Goal: Task Accomplishment & Management: Use online tool/utility

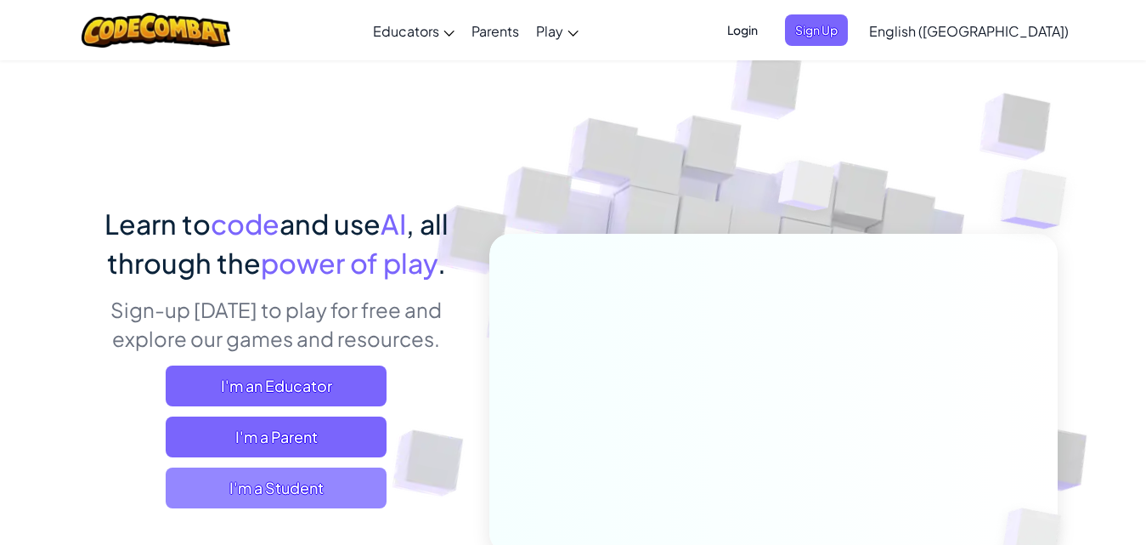
click at [313, 486] on span "I'm a Student" at bounding box center [276, 487] width 221 height 41
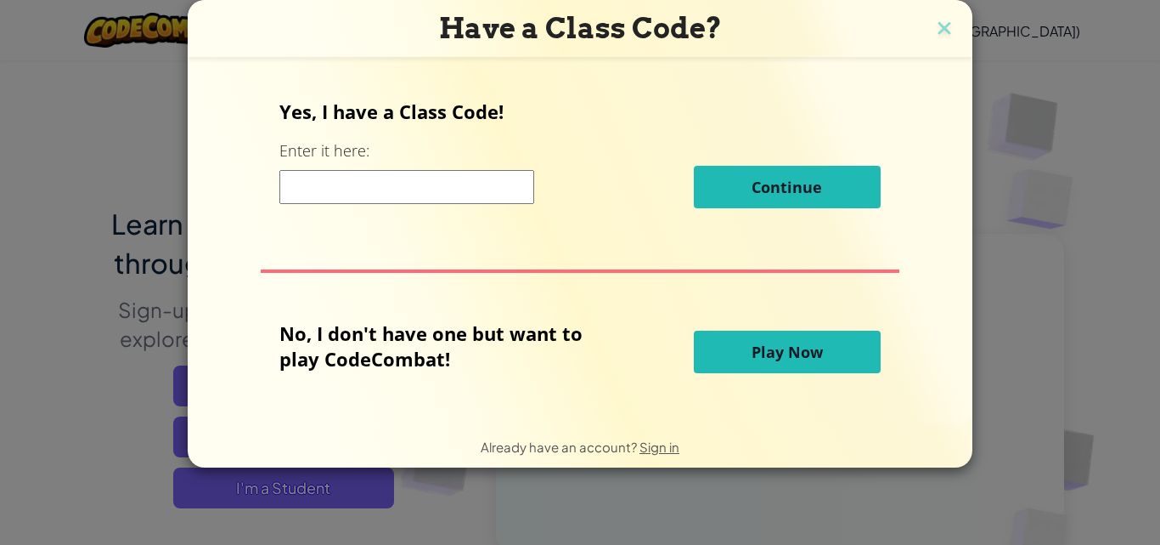
click at [746, 335] on button "Play Now" at bounding box center [787, 351] width 187 height 42
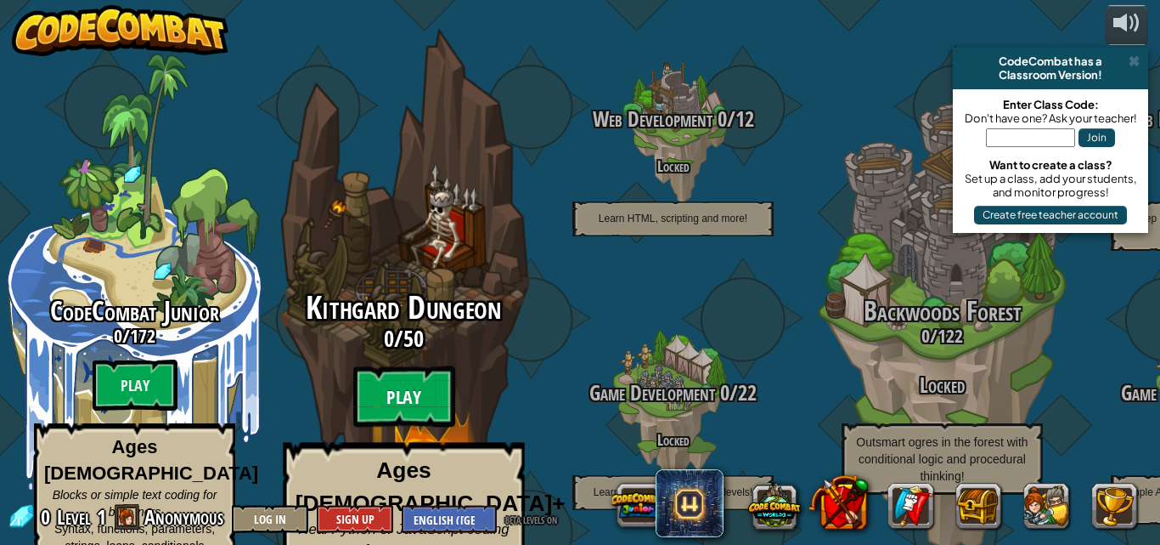
click at [415, 368] on btn "Play" at bounding box center [404, 396] width 102 height 61
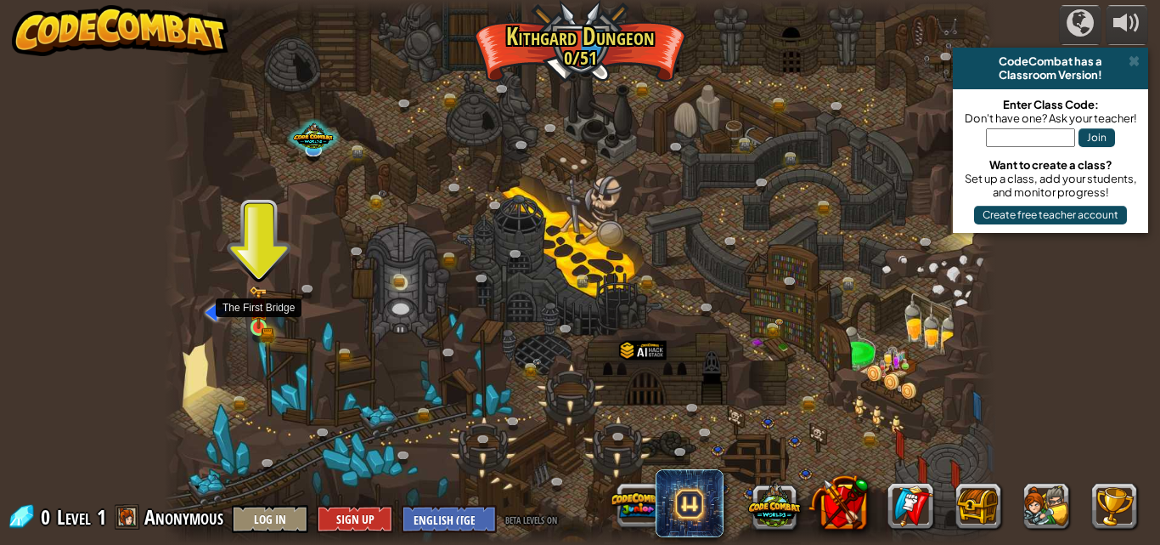
click at [255, 309] on img at bounding box center [259, 308] width 12 height 12
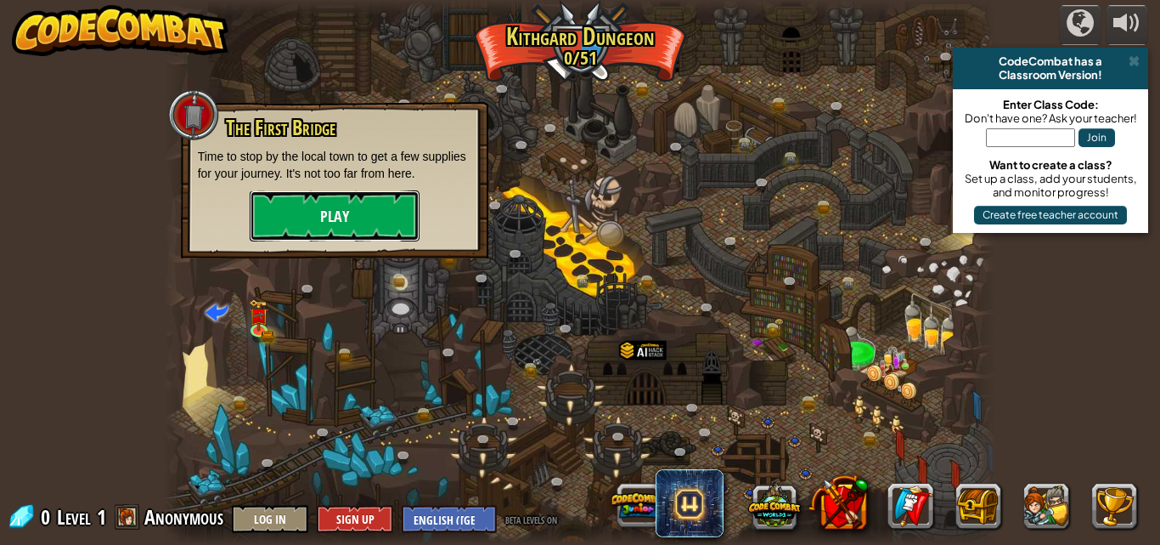
click at [341, 215] on button "Play" at bounding box center [335, 215] width 170 height 51
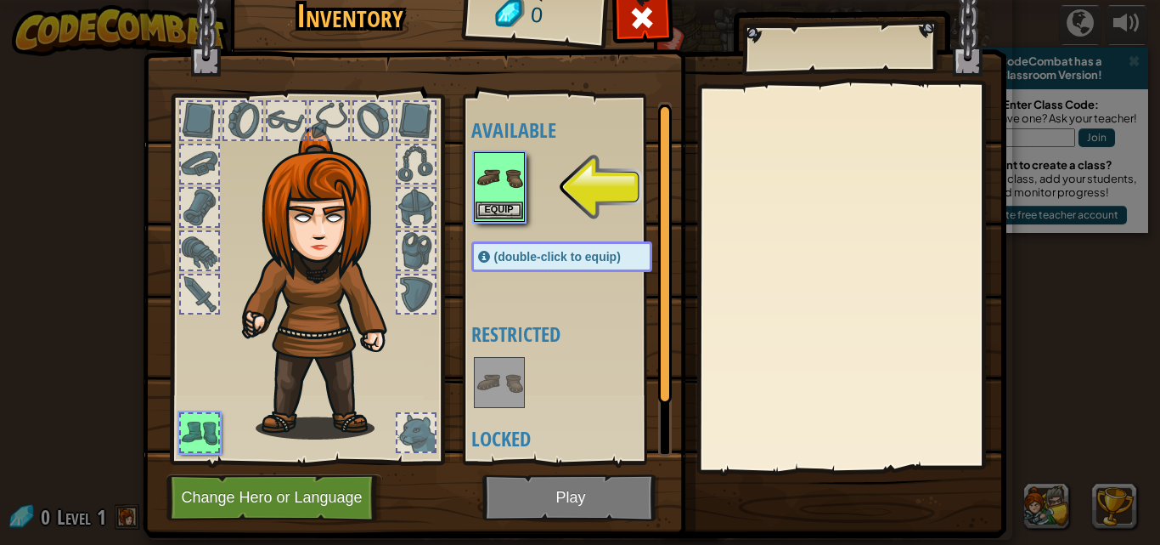
click at [490, 183] on img at bounding box center [500, 178] width 48 height 48
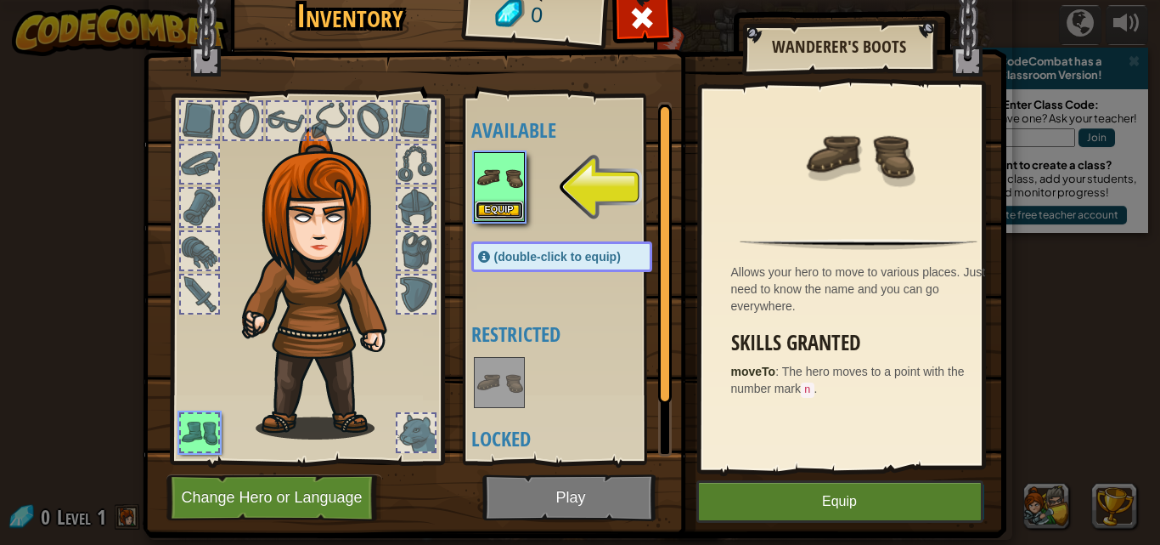
click at [488, 206] on button "Equip" at bounding box center [500, 210] width 48 height 18
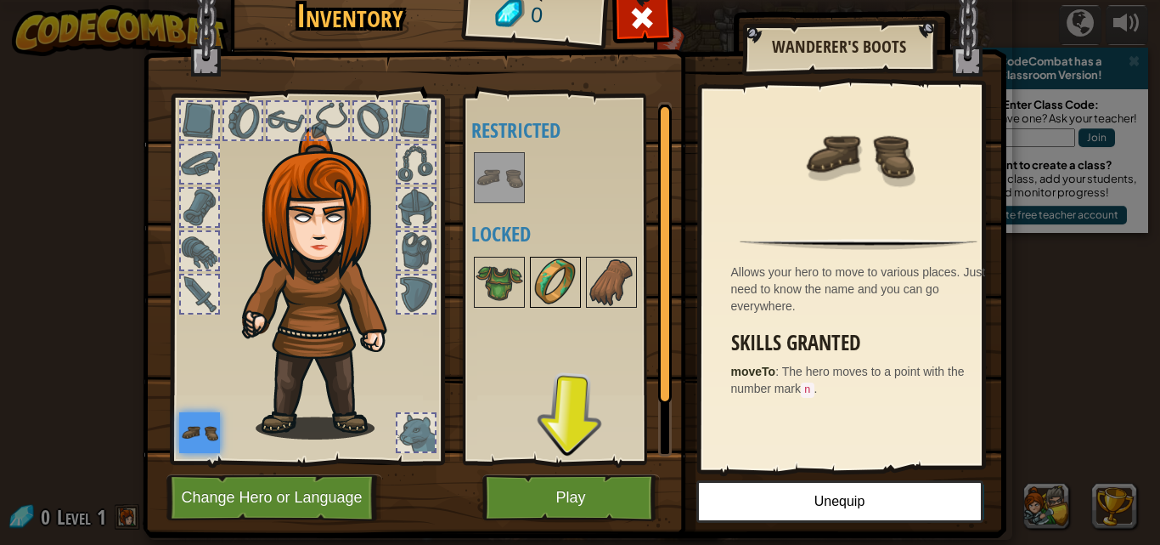
click at [545, 274] on img at bounding box center [556, 282] width 48 height 48
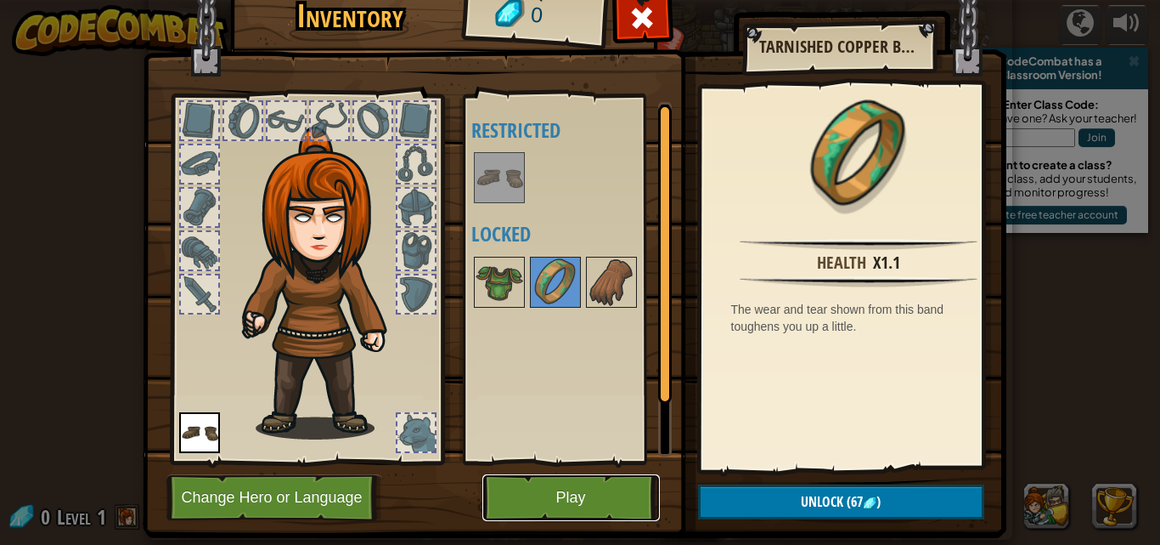
click at [526, 491] on button "Play" at bounding box center [572, 497] width 178 height 47
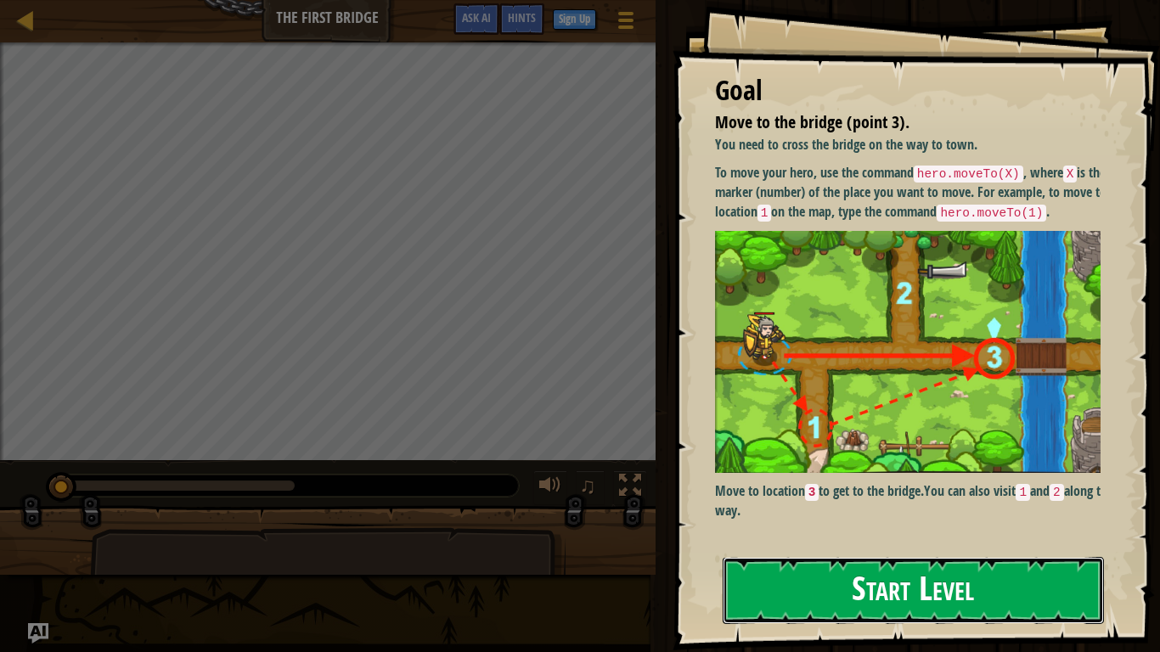
drag, startPoint x: 767, startPoint y: 588, endPoint x: 781, endPoint y: 585, distance: 13.8
click at [767, 544] on button "Start Level" at bounding box center [913, 590] width 381 height 67
click at [765, 544] on button "Start Level" at bounding box center [913, 590] width 381 height 67
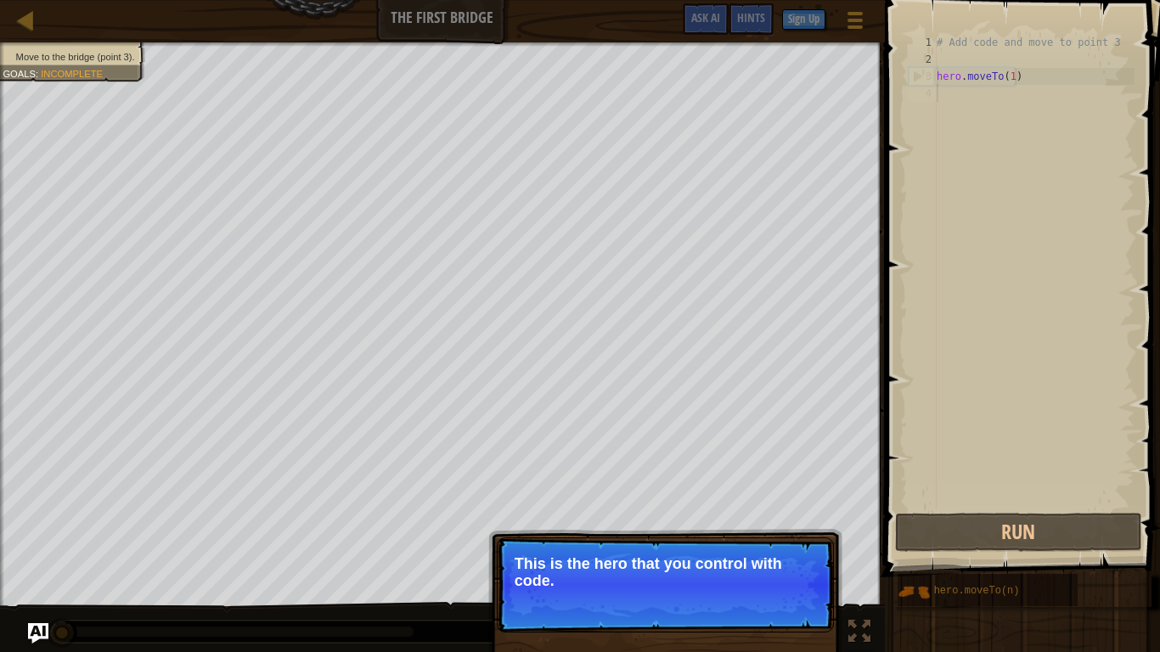
scroll to position [8, 0]
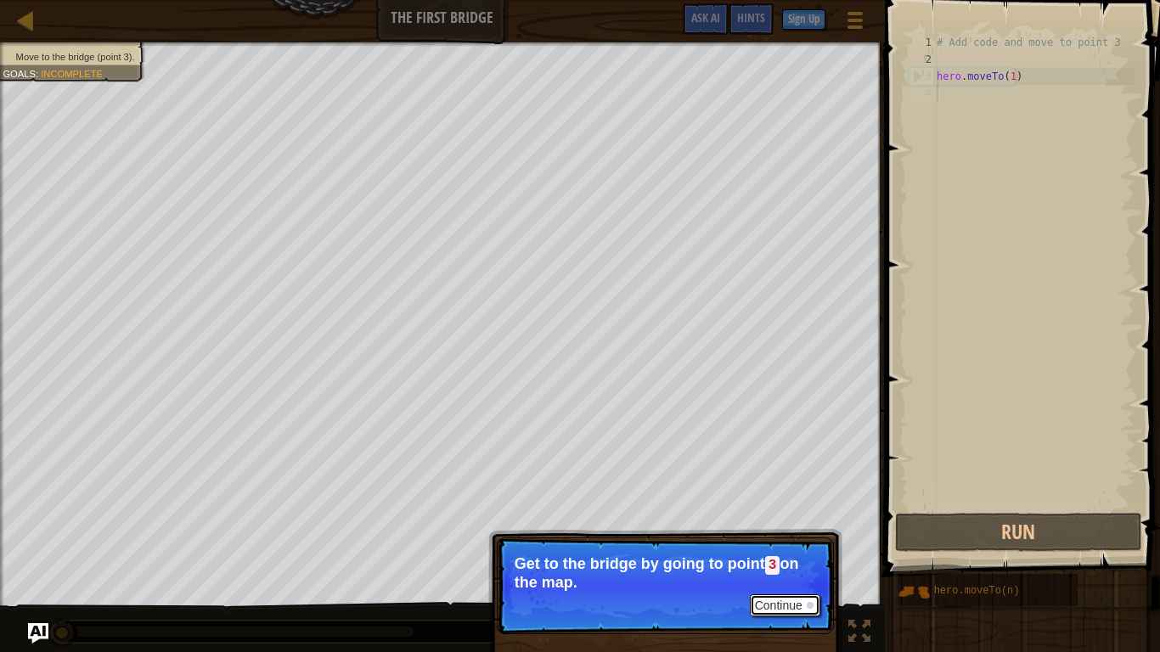
click at [787, 544] on button "Continue" at bounding box center [785, 606] width 71 height 22
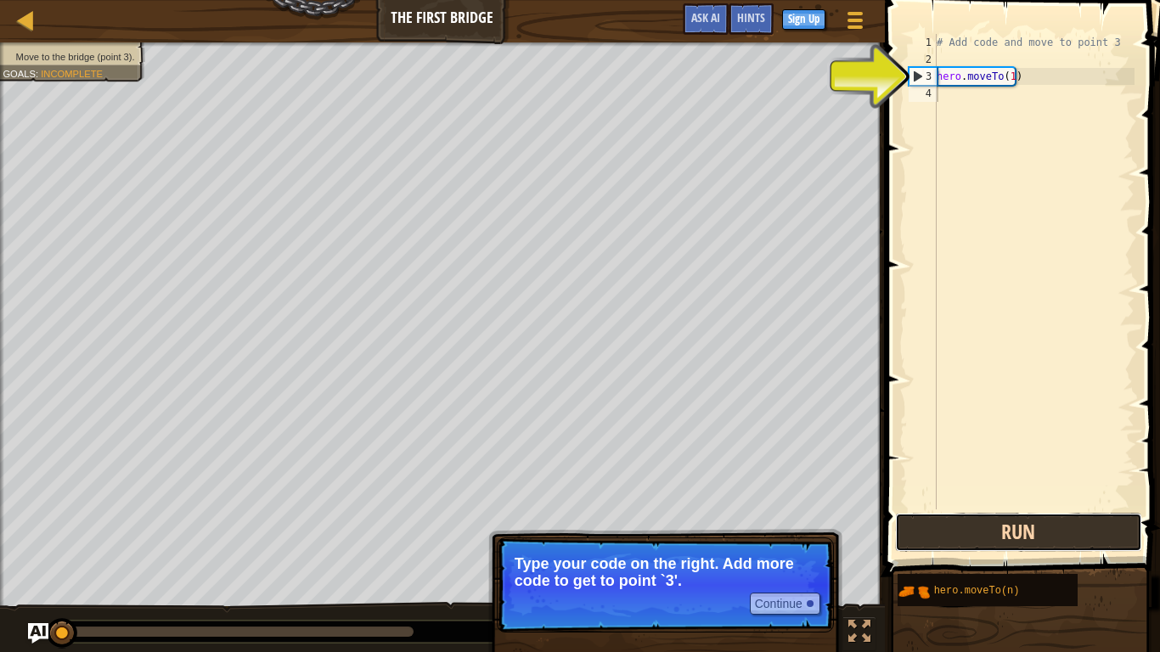
click at [1081, 522] on button "Run" at bounding box center [1018, 532] width 247 height 39
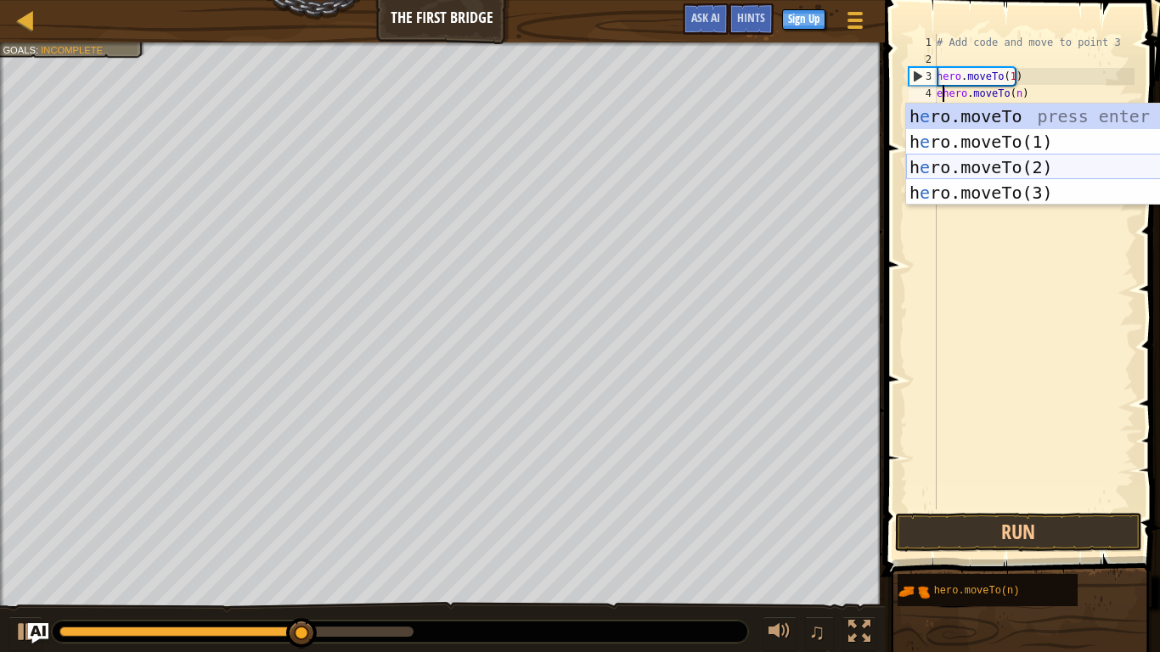
click at [1012, 161] on div "h e ro.moveTo press enter h e ro.moveTo(1) press enter h e ro.moveTo(2) press e…" at bounding box center [1066, 180] width 321 height 153
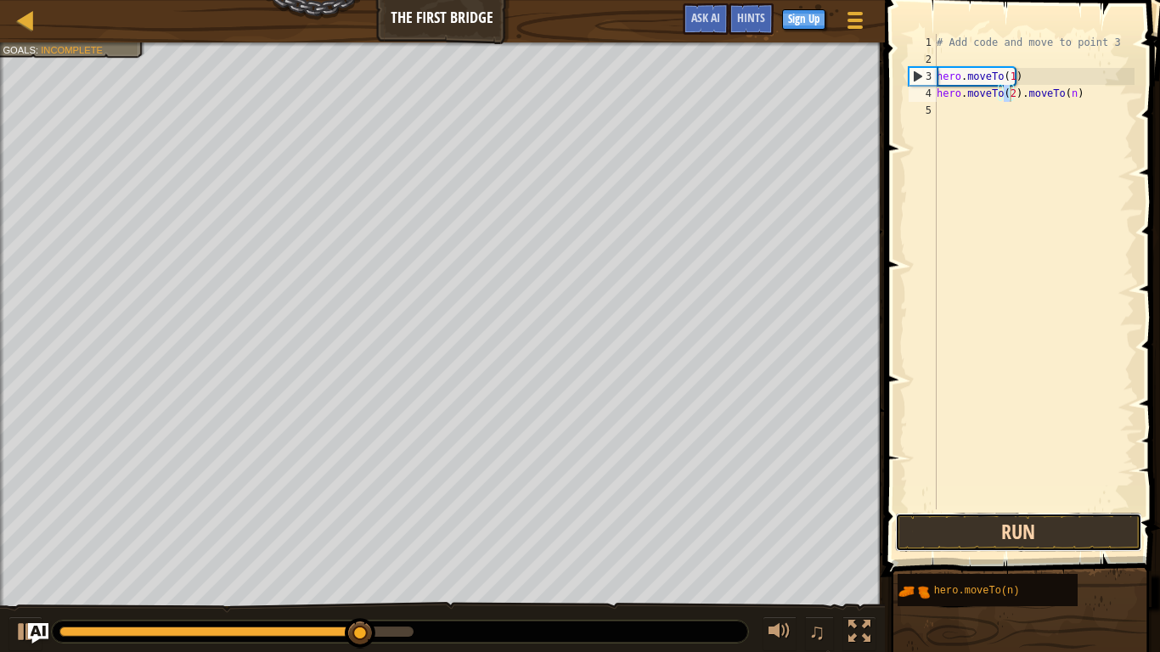
click at [987, 519] on button "Run" at bounding box center [1018, 532] width 247 height 39
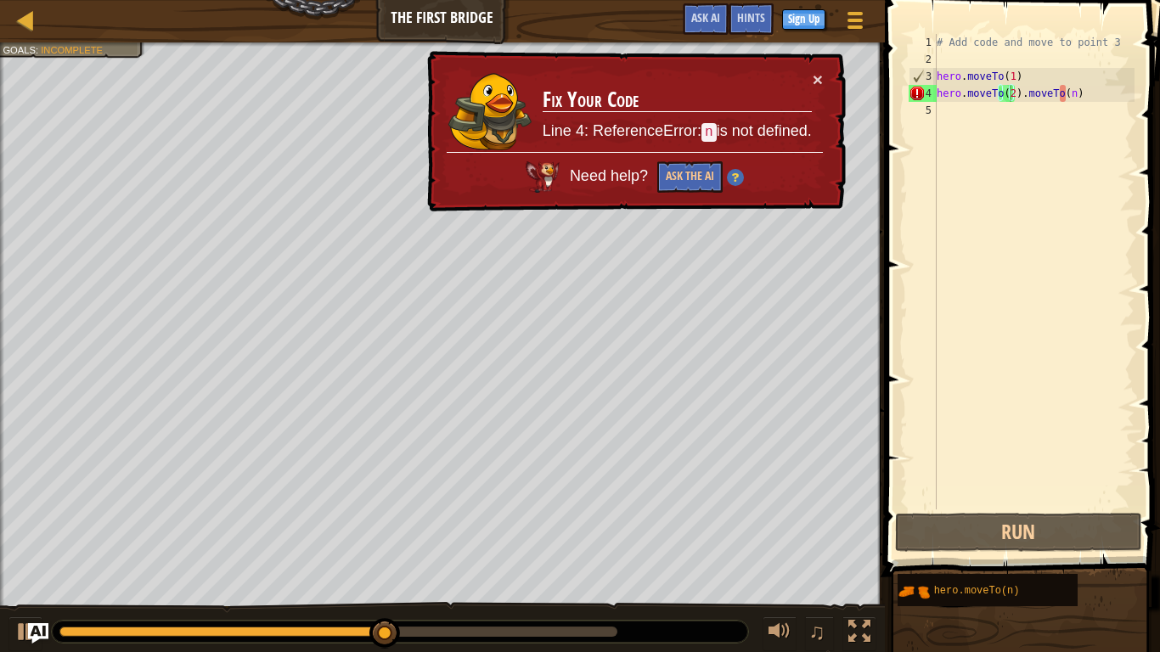
click at [811, 74] on td "Fix Your Code Line 4: ReferenceError: n is not defined." at bounding box center [677, 112] width 271 height 82
click at [1058, 92] on div "# Add code and move to point 3 hero . moveTo ( 1 ) hero . moveTo ( 2 ) . moveTo…" at bounding box center [1034, 289] width 201 height 510
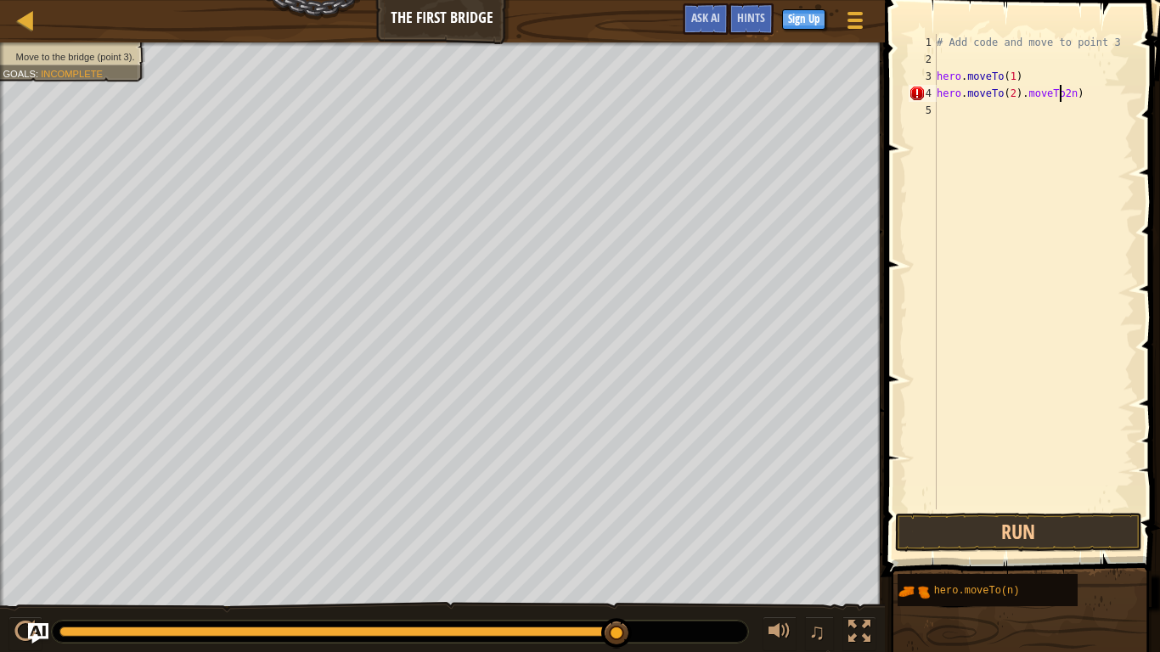
scroll to position [8, 10]
click at [1064, 97] on div "# Add code and move to point 3 hero . moveTo ( 1 ) hero . moveTo ( 2 ) . moveTo…" at bounding box center [1034, 289] width 201 height 510
click at [1085, 521] on button "Run" at bounding box center [1018, 532] width 247 height 39
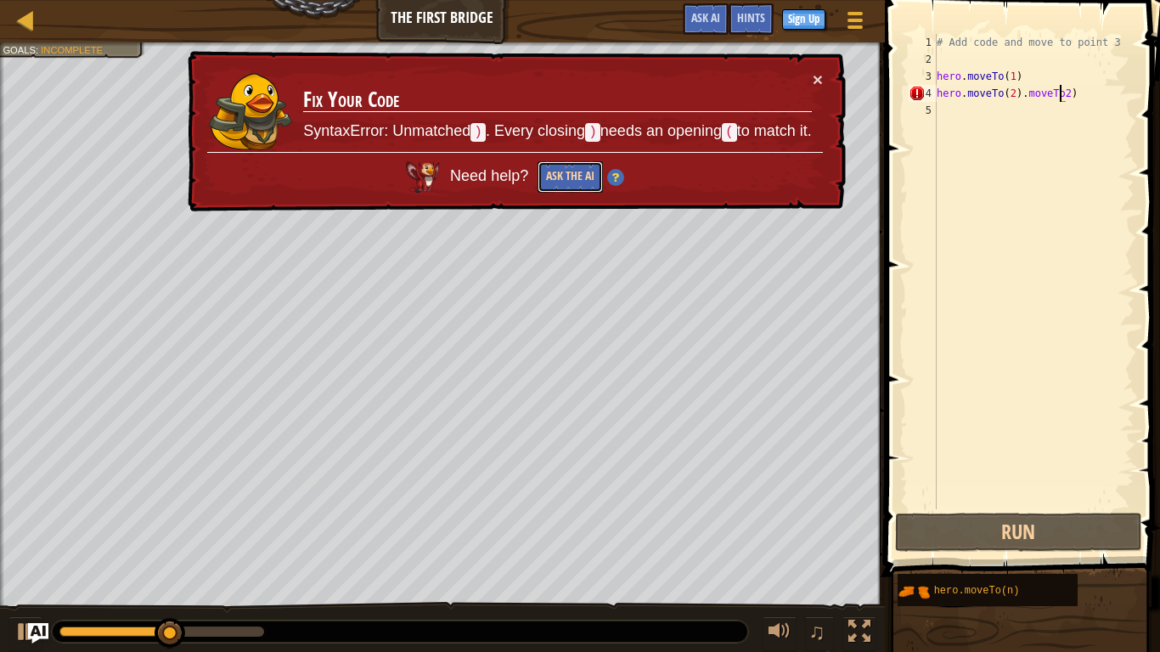
click at [559, 169] on button "Ask the AI" at bounding box center [570, 176] width 65 height 31
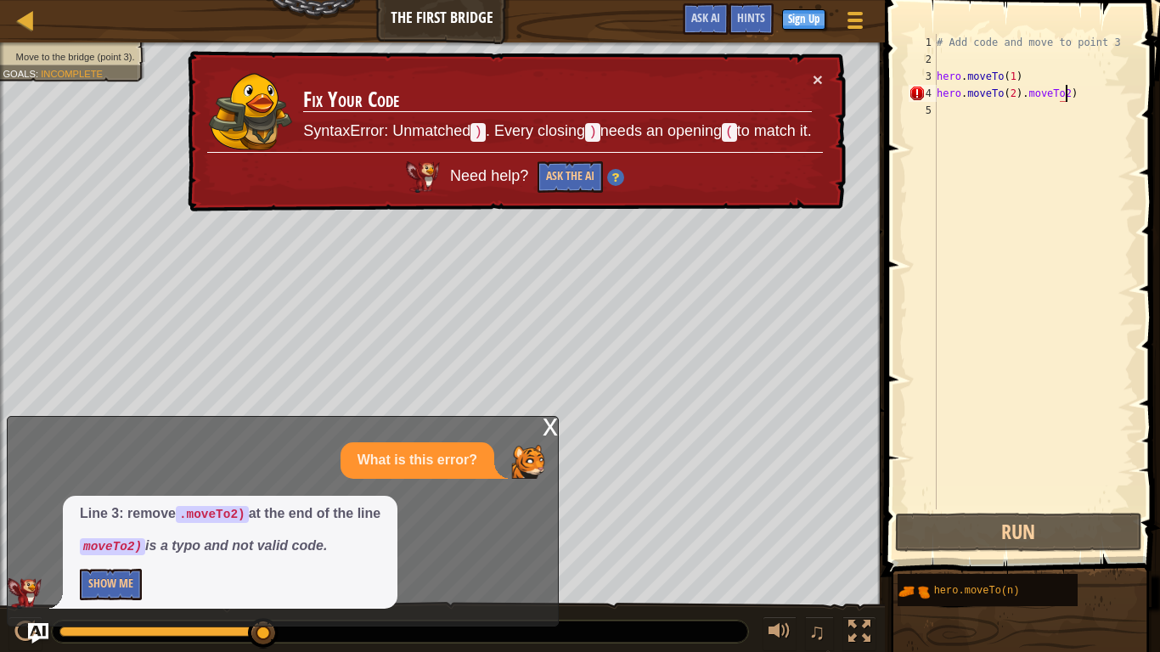
click at [1071, 92] on div "# Add code and move to point 3 hero . moveTo ( 1 ) hero . moveTo ( 2 ) . moveTo…" at bounding box center [1034, 289] width 201 height 510
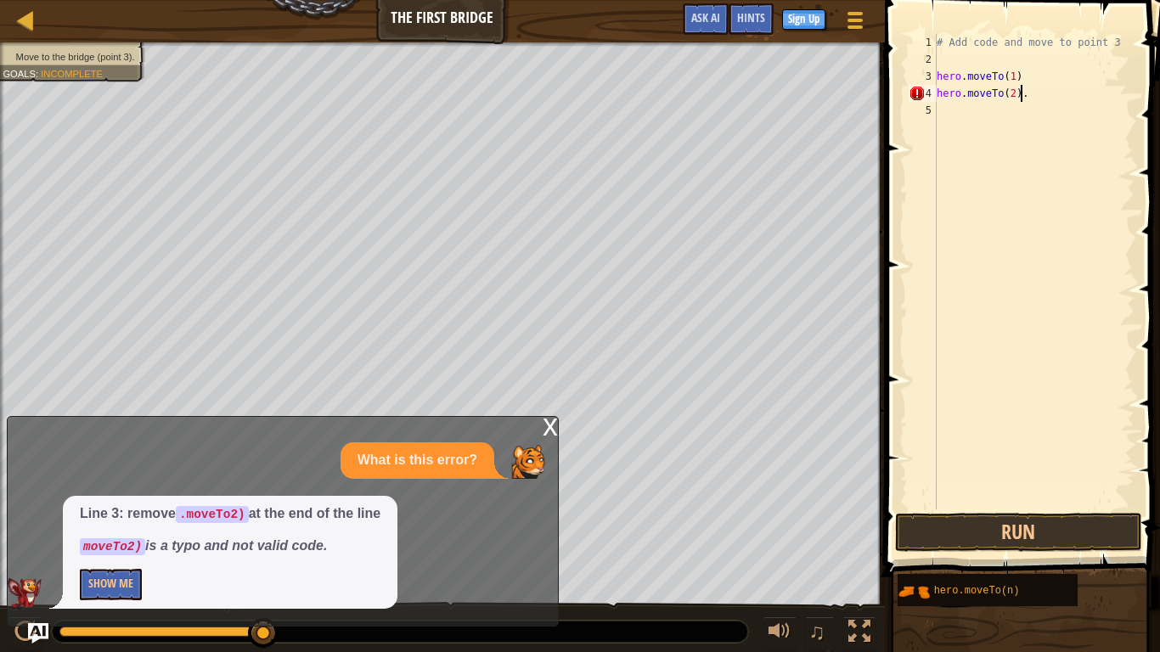
scroll to position [8, 6]
click at [1019, 526] on button "Run" at bounding box center [1018, 532] width 247 height 39
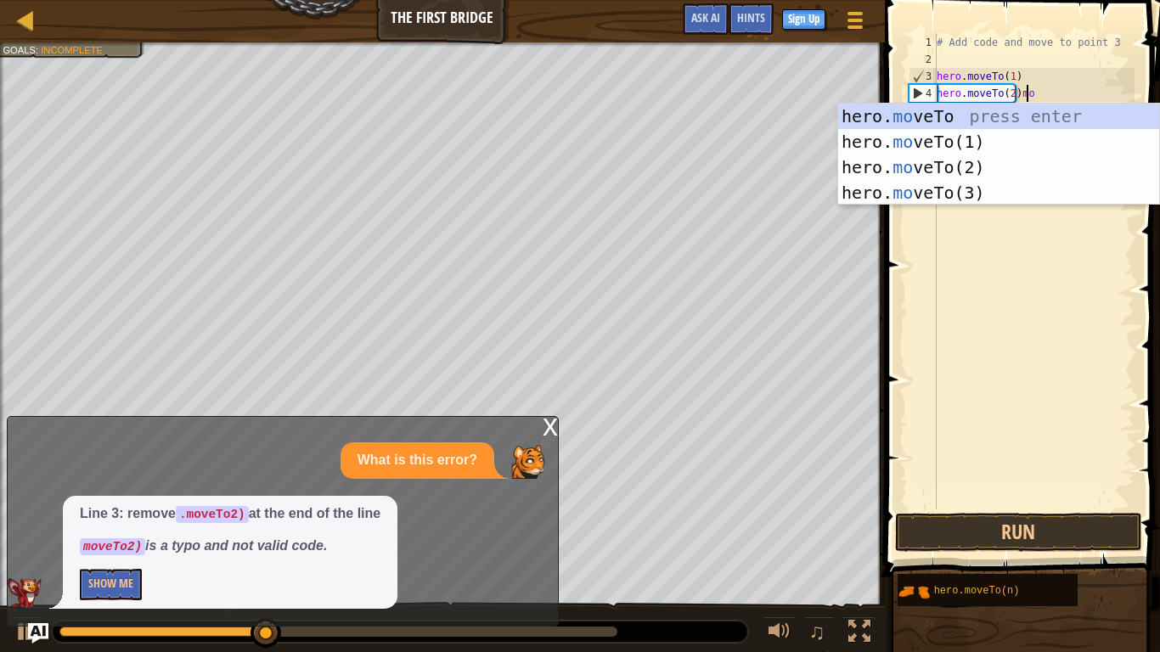
scroll to position [8, 7]
type textarea "hero.moveTo(2)movet"
